Goal: Task Accomplishment & Management: Use online tool/utility

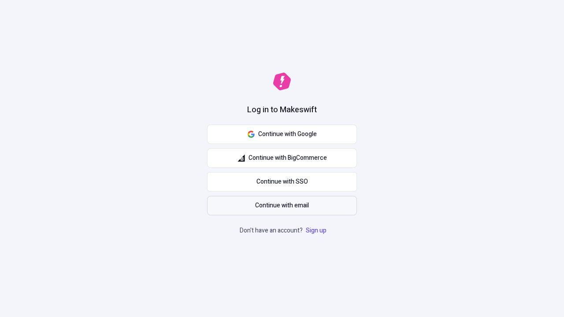
click at [282, 206] on span "Continue with email" at bounding box center [282, 206] width 54 height 10
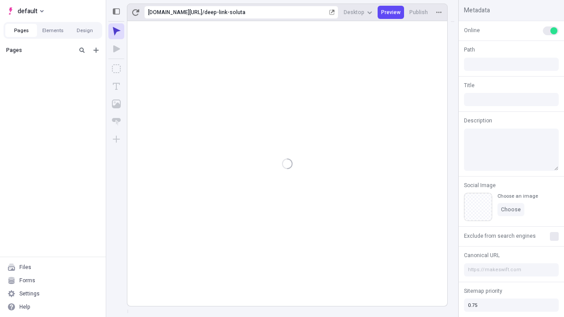
type input "/deep-link-soluta"
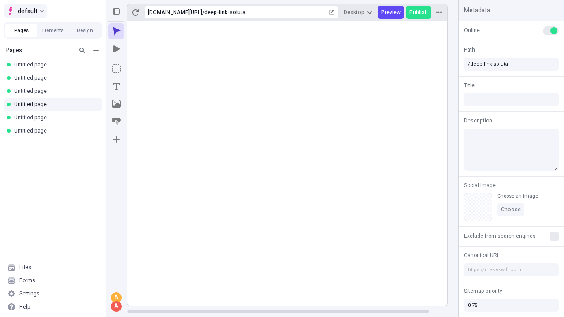
click at [25, 11] on span "default" at bounding box center [28, 11] width 20 height 11
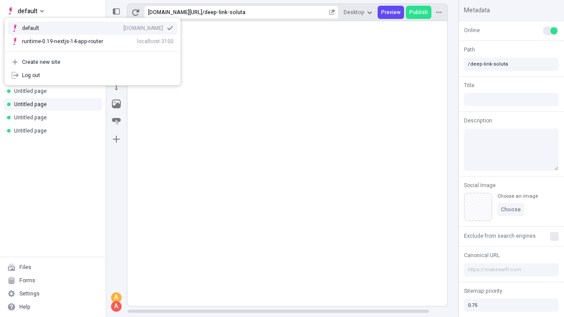
click at [123, 26] on div "qee9k4dy7d.staging.makeswift.site" at bounding box center [143, 28] width 40 height 7
click at [96, 50] on icon "Add new" at bounding box center [95, 50] width 5 height 5
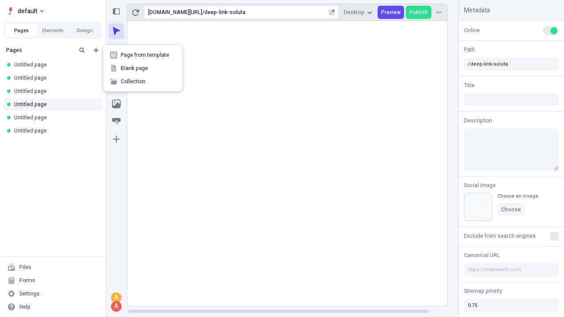
click at [143, 68] on span "Blank page" at bounding box center [148, 68] width 55 height 7
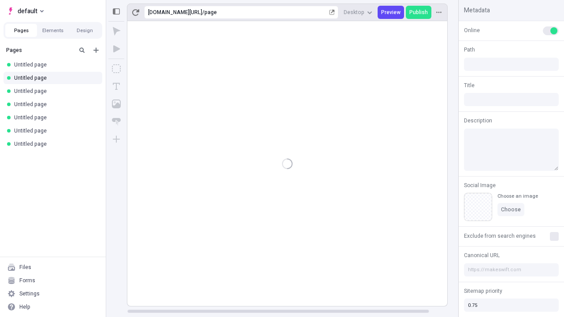
type input "/page"
